Goal: Transaction & Acquisition: Purchase product/service

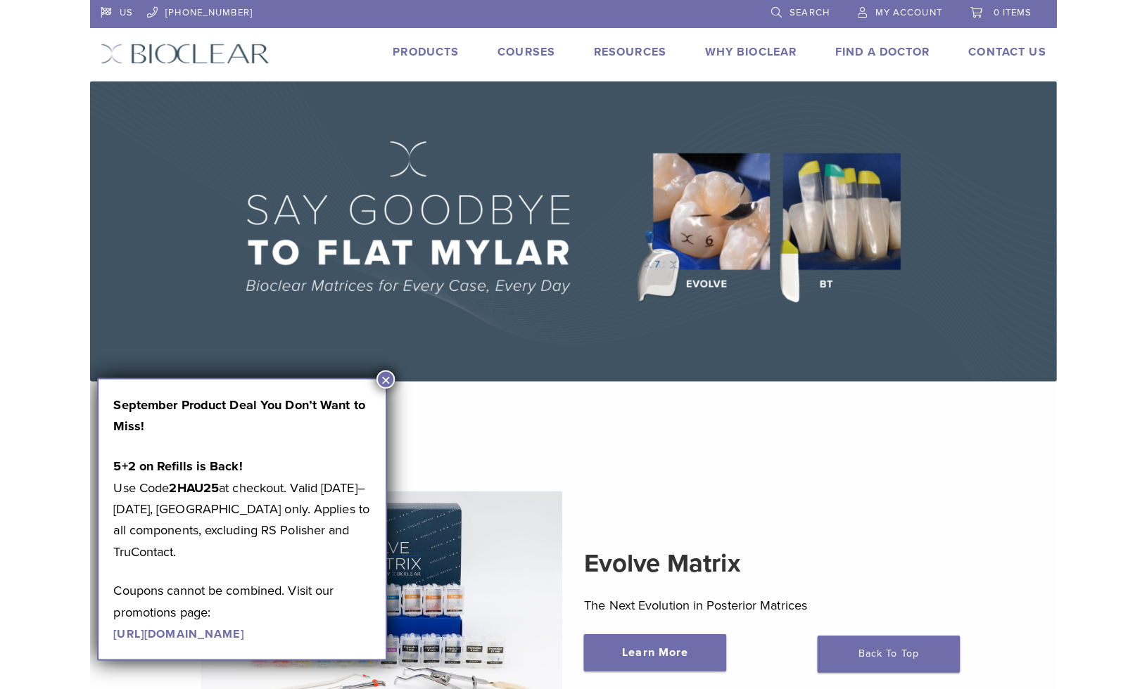
scroll to position [4, 0]
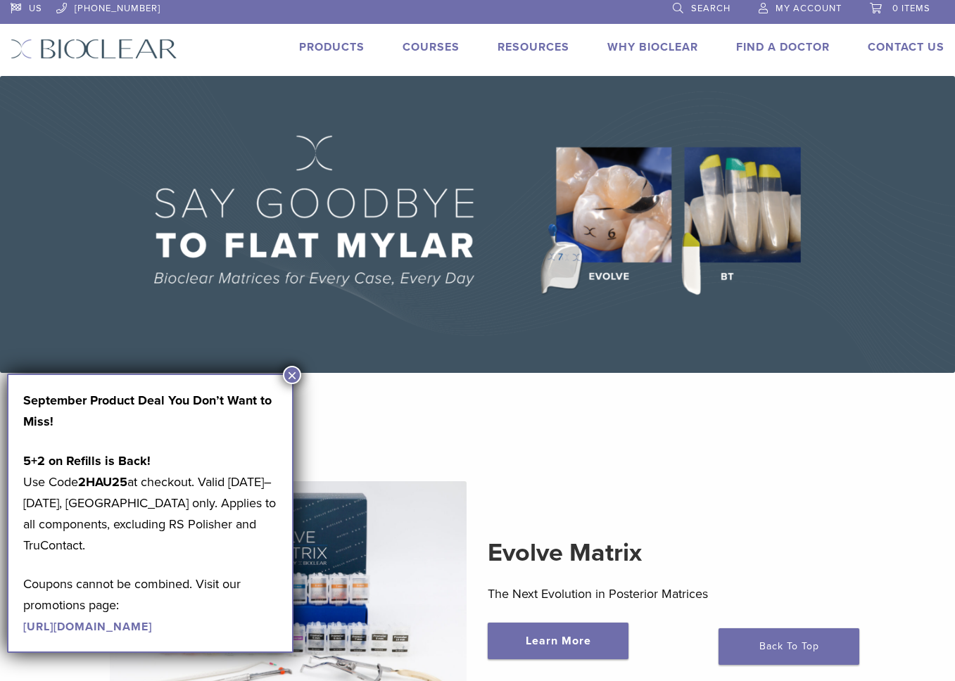
click at [291, 371] on button "×" at bounding box center [292, 375] width 18 height 18
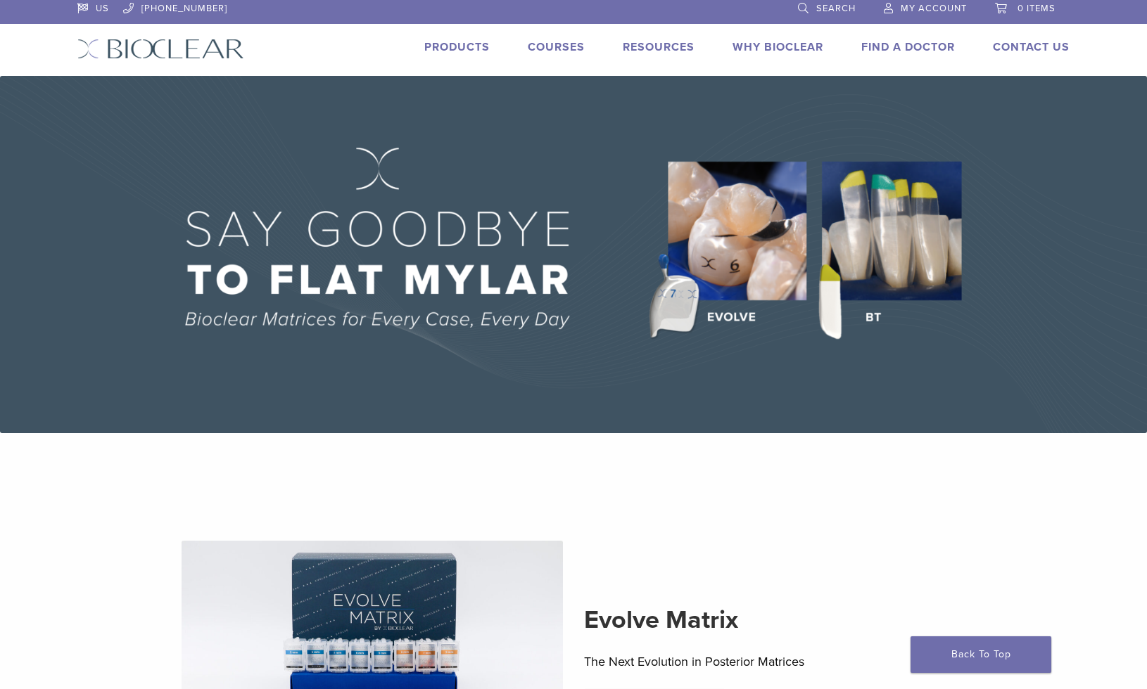
click at [447, 49] on link "Products" at bounding box center [456, 47] width 65 height 14
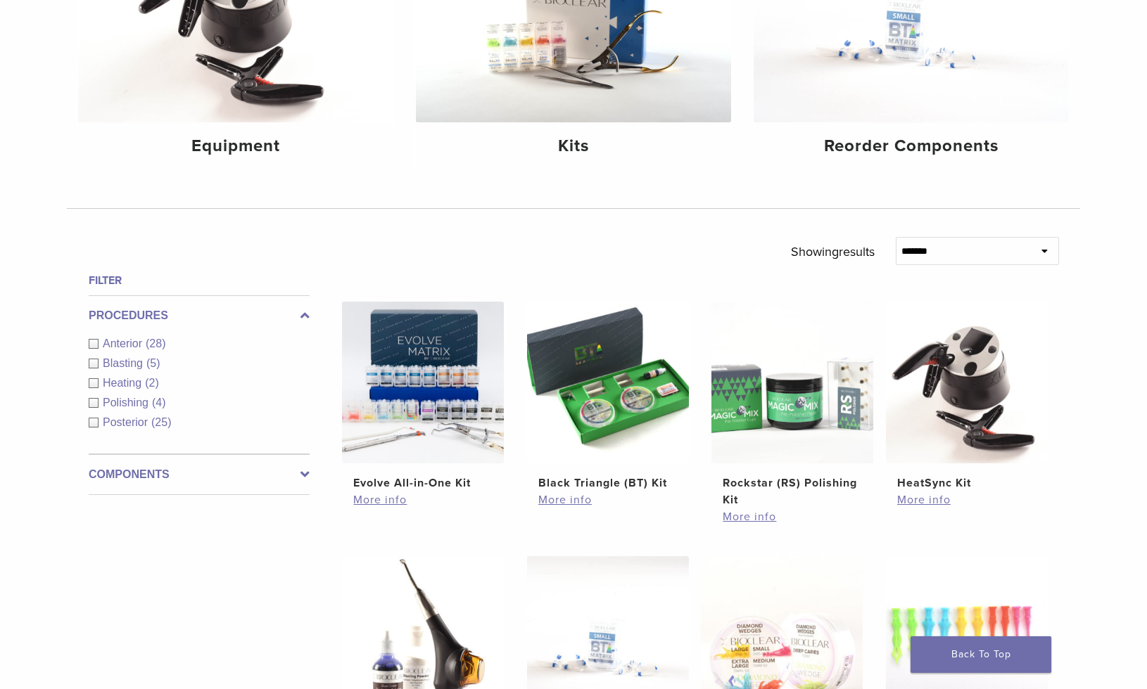
scroll to position [359, 0]
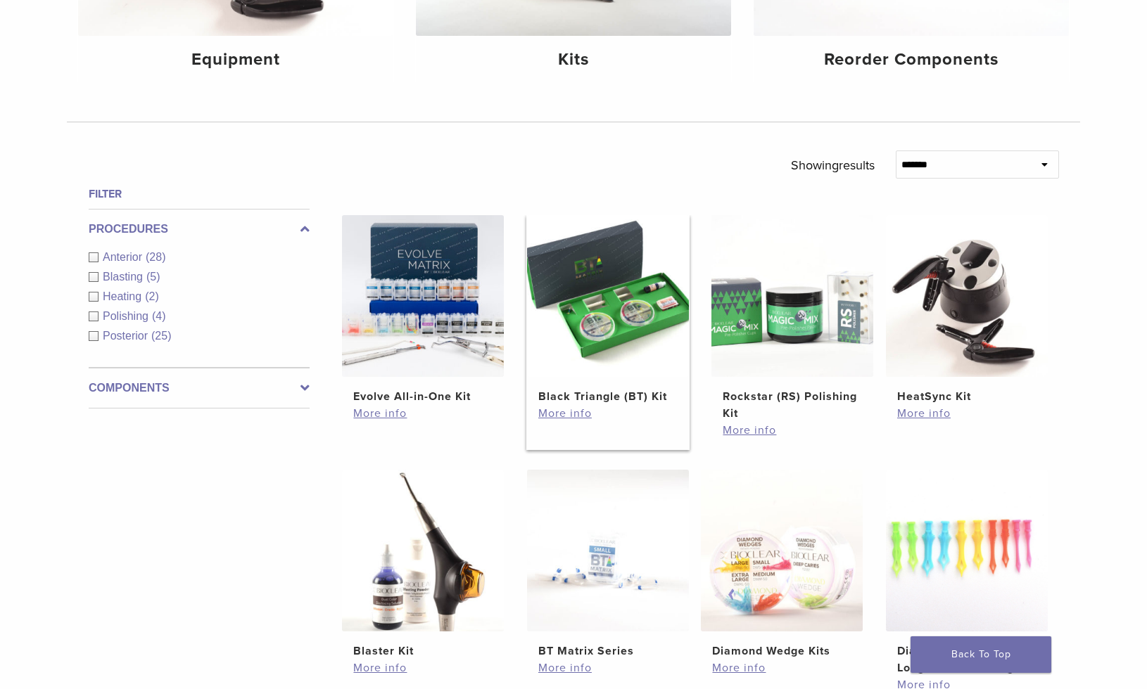
click at [613, 319] on img at bounding box center [608, 296] width 162 height 162
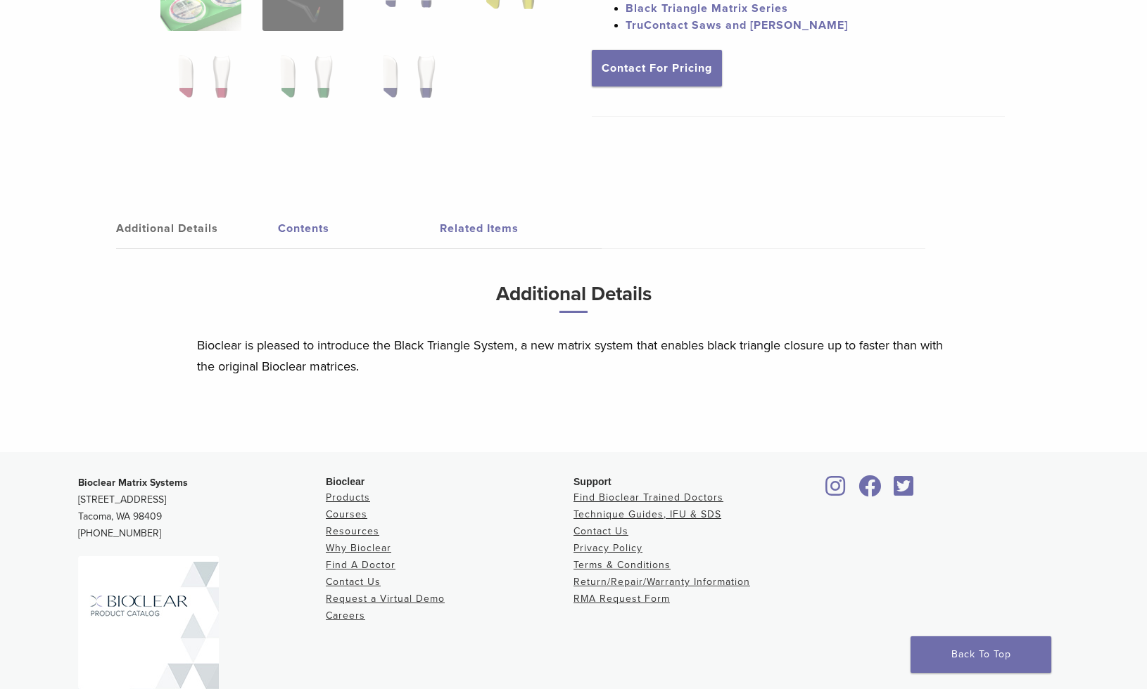
scroll to position [549, 0]
click at [663, 70] on link "Contact For Pricing" at bounding box center [657, 67] width 130 height 37
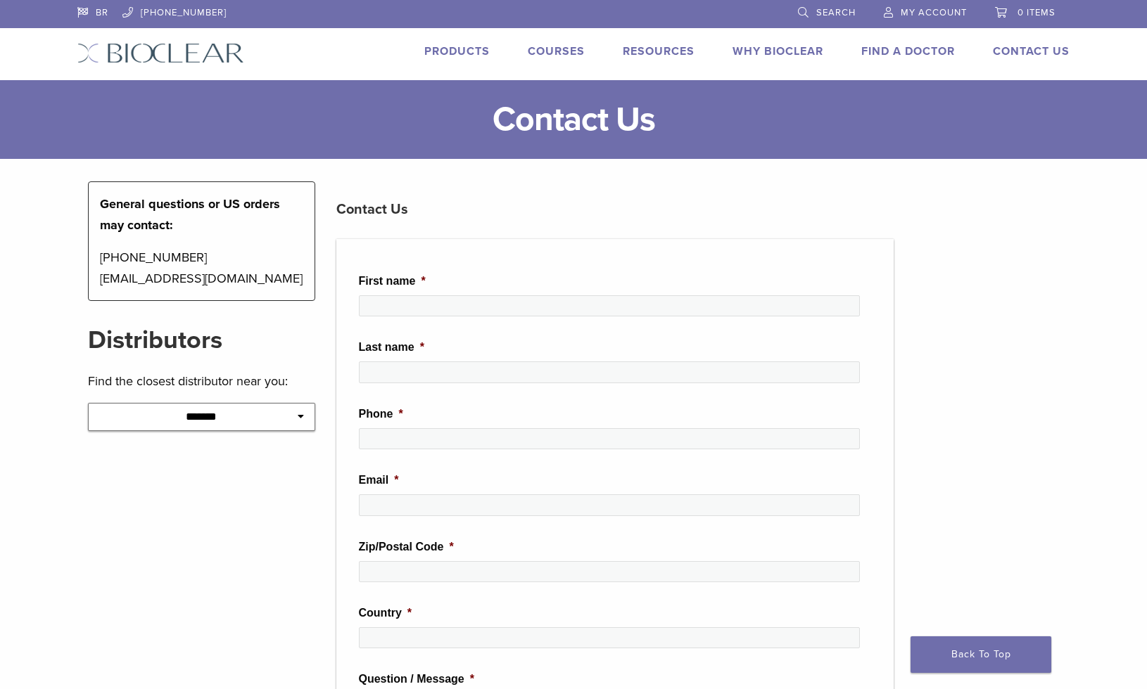
click at [301, 420] on icon at bounding box center [301, 416] width 6 height 10
click at [298, 411] on select "**********" at bounding box center [201, 417] width 227 height 28
click at [160, 56] on img at bounding box center [160, 53] width 167 height 20
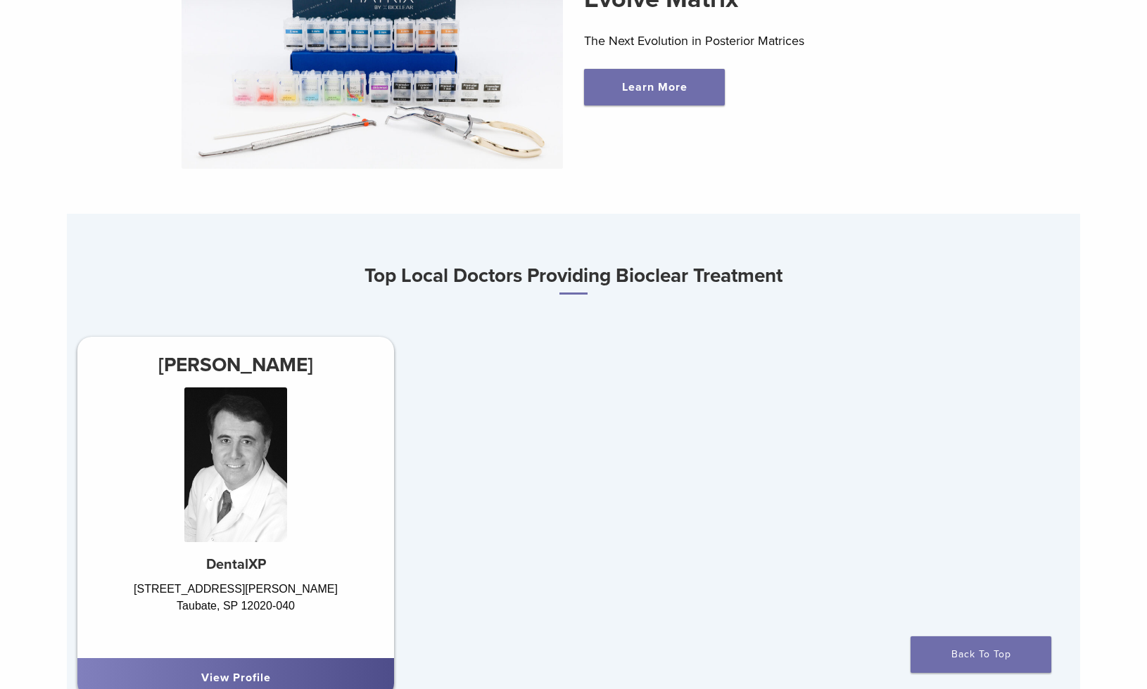
scroll to position [616, 0]
